Goal: Task Accomplishment & Management: Manage account settings

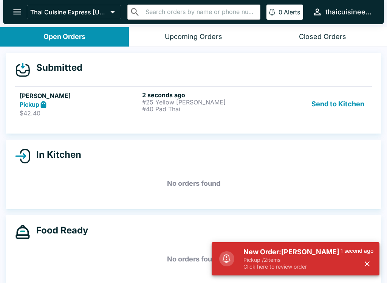
click at [196, 104] on p "#25 Yellow [PERSON_NAME]" at bounding box center [201, 102] width 119 height 7
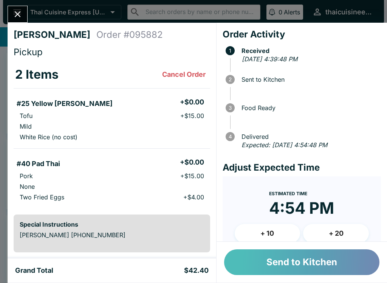
click at [264, 273] on button "Send to Kitchen" at bounding box center [301, 262] width 155 height 26
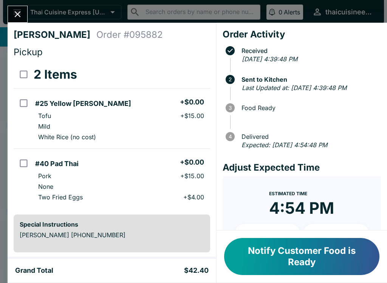
click at [265, 261] on button "Notify Customer Food is Ready" at bounding box center [301, 256] width 155 height 37
click at [293, 272] on button "Notify Customer Food is Ready" at bounding box center [301, 256] width 155 height 37
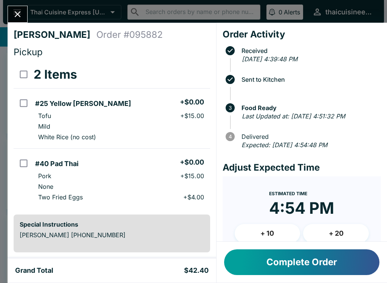
click at [12, 15] on button "Close" at bounding box center [17, 14] width 19 height 16
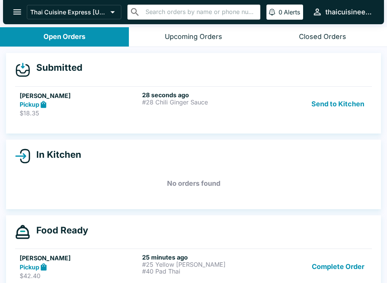
click at [94, 105] on div "Pickup" at bounding box center [79, 104] width 119 height 9
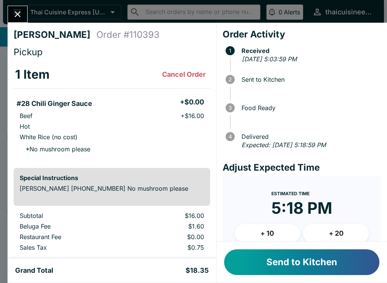
click at [298, 266] on button "Send to Kitchen" at bounding box center [301, 262] width 155 height 26
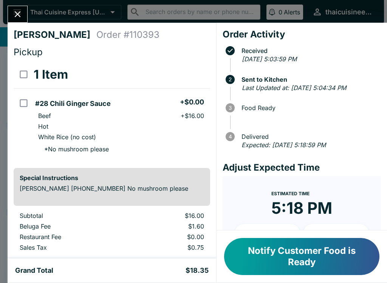
click at [317, 268] on button "Notify Customer Food is Ready" at bounding box center [301, 256] width 155 height 37
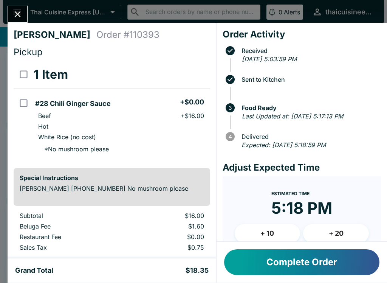
click at [17, 11] on icon "Close" at bounding box center [17, 14] width 10 height 10
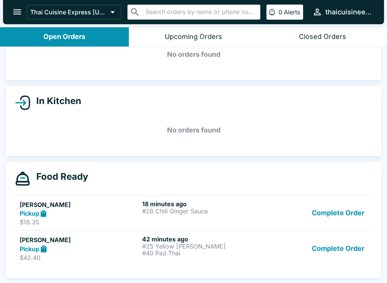
scroll to position [42, 0]
click at [333, 253] on button "Complete Order" at bounding box center [338, 248] width 59 height 26
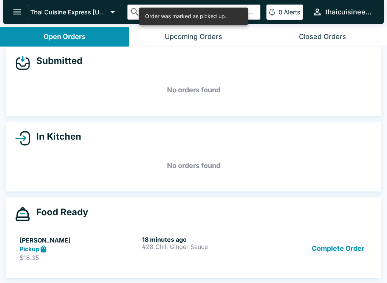
scroll to position [1, 0]
